Goal: Information Seeking & Learning: Compare options

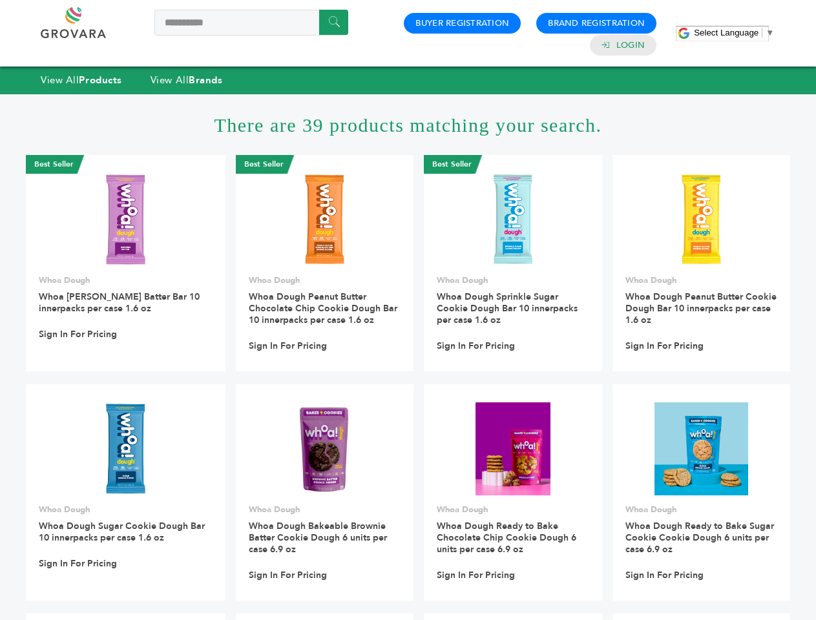
click at [734, 32] on span "Select Language" at bounding box center [725, 33] width 65 height 10
